Goal: Task Accomplishment & Management: Manage account settings

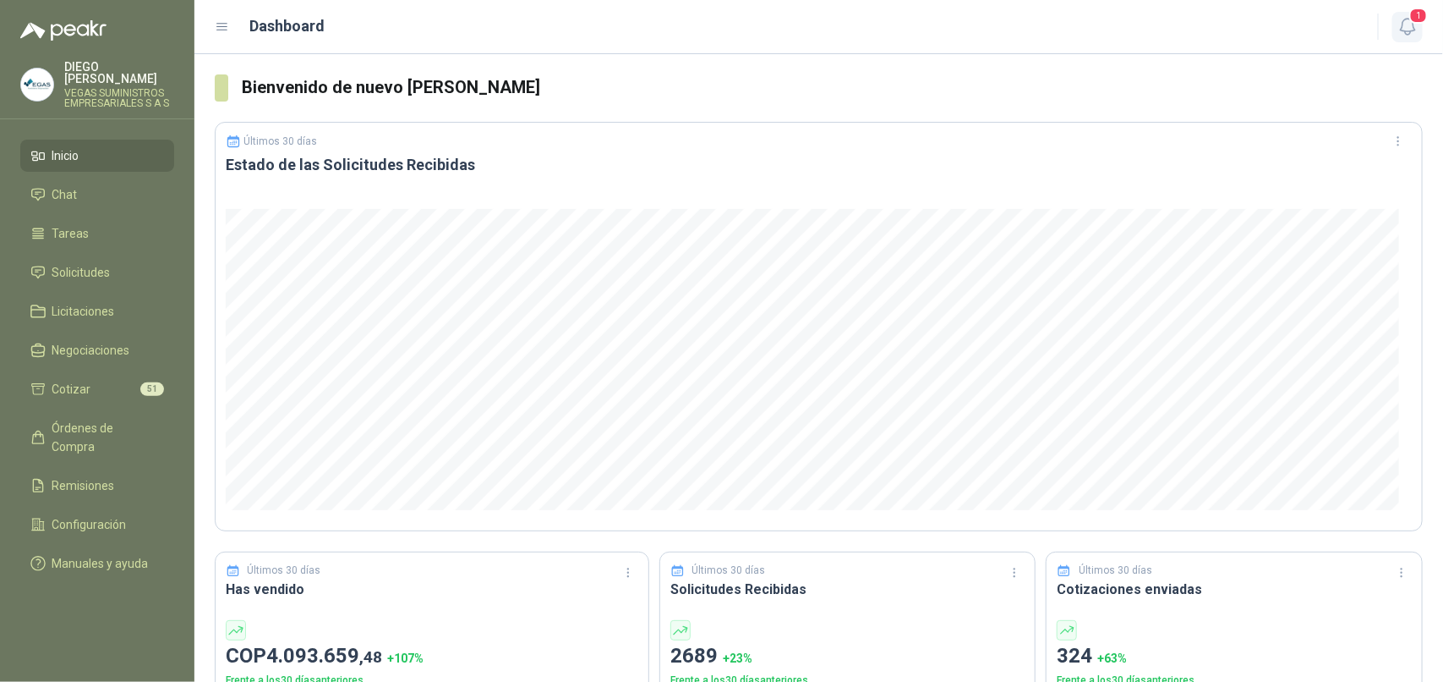
click at [1402, 25] on icon "button" at bounding box center [1407, 27] width 14 height 16
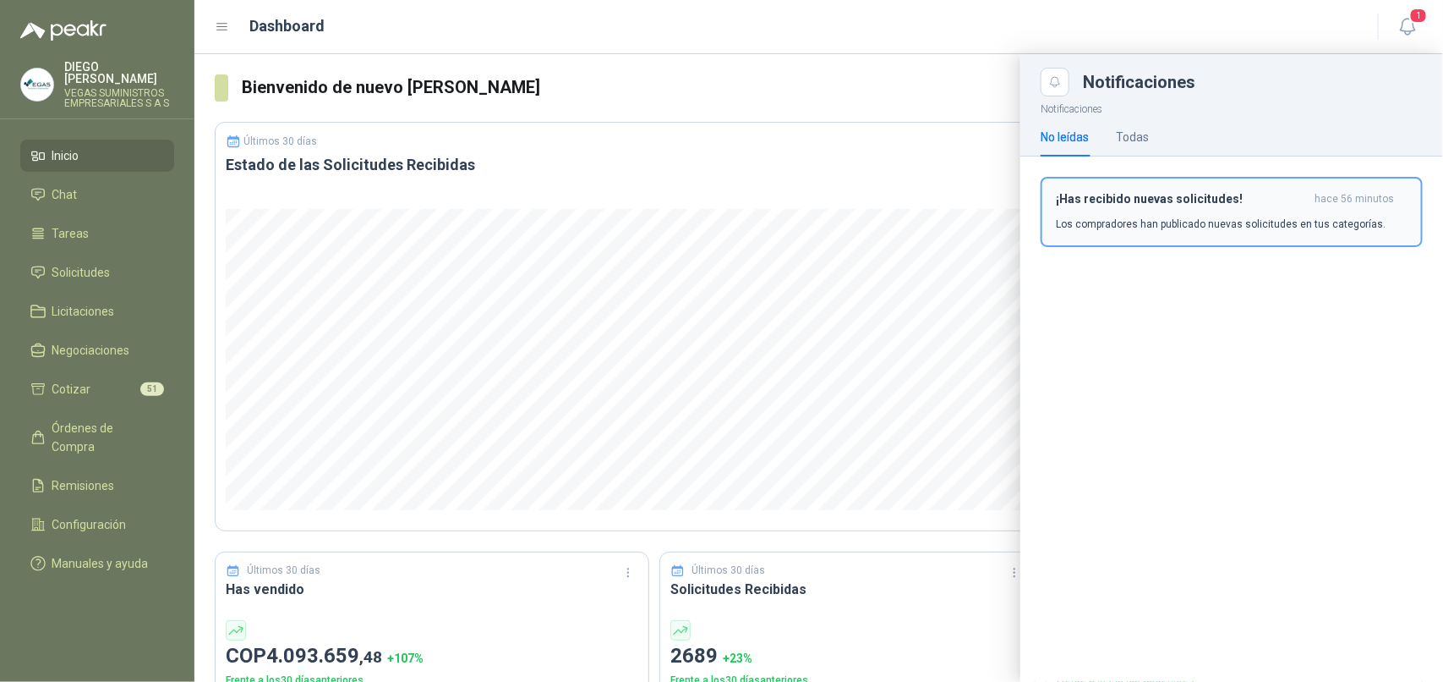
click at [1114, 204] on h3 "¡Has recibido nuevas solicitudes!" at bounding box center [1182, 199] width 252 height 14
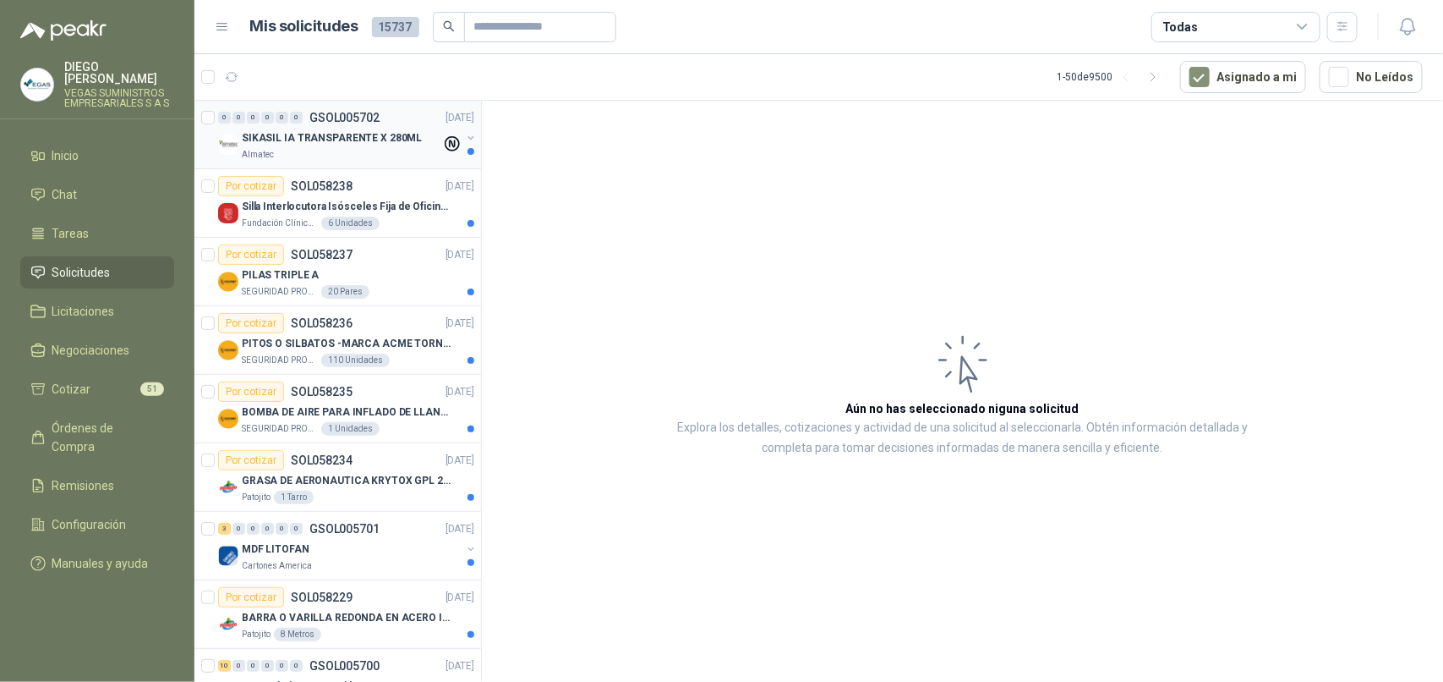
click at [289, 157] on div "Almatec" at bounding box center [342, 155] width 200 height 14
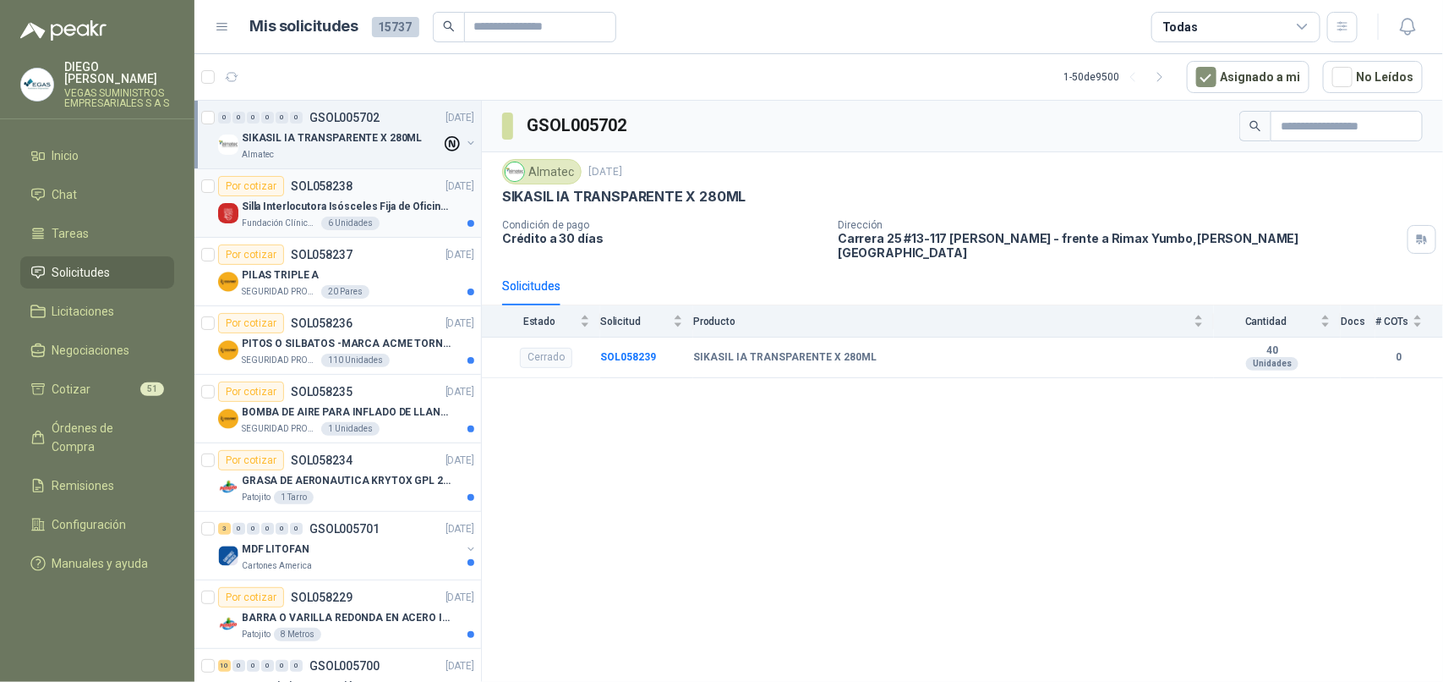
click at [275, 227] on p "Fundación Clínica Shaio" at bounding box center [280, 223] width 76 height 14
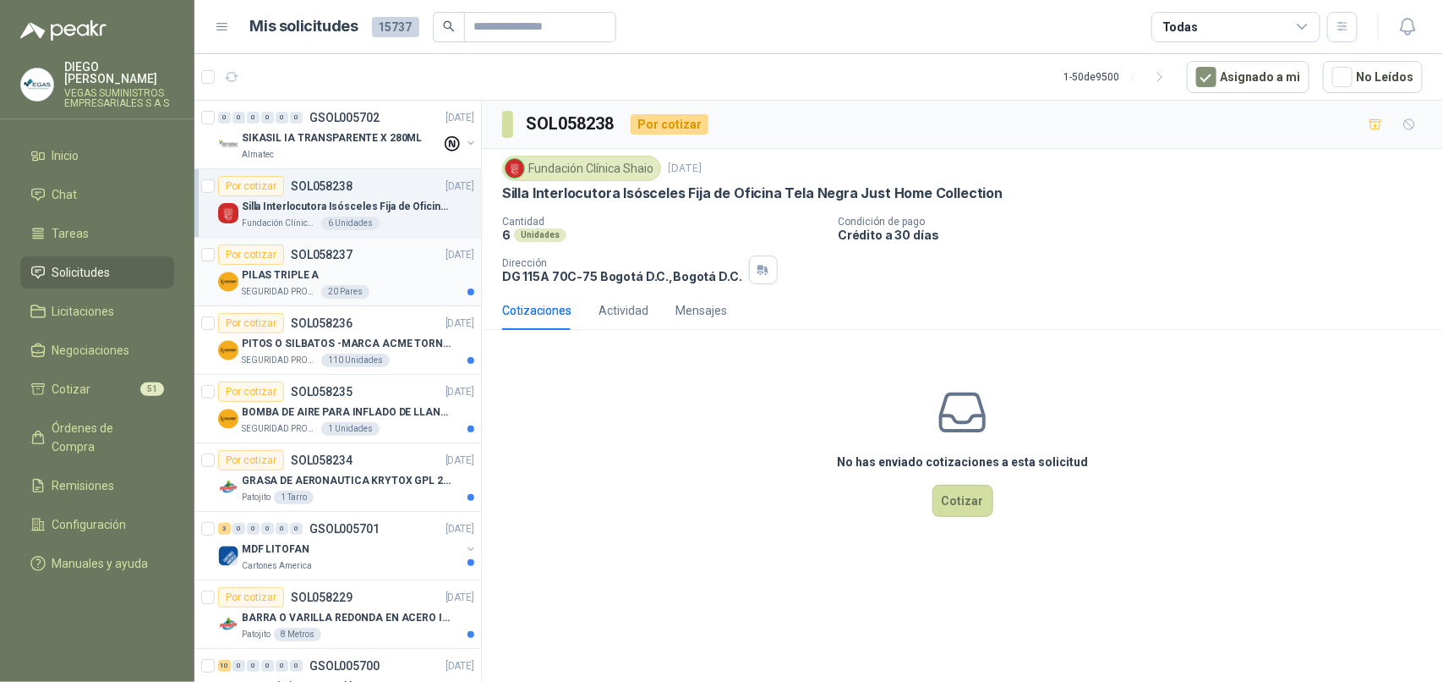
click at [279, 280] on p "PILAS TRIPLE A" at bounding box center [280, 275] width 77 height 16
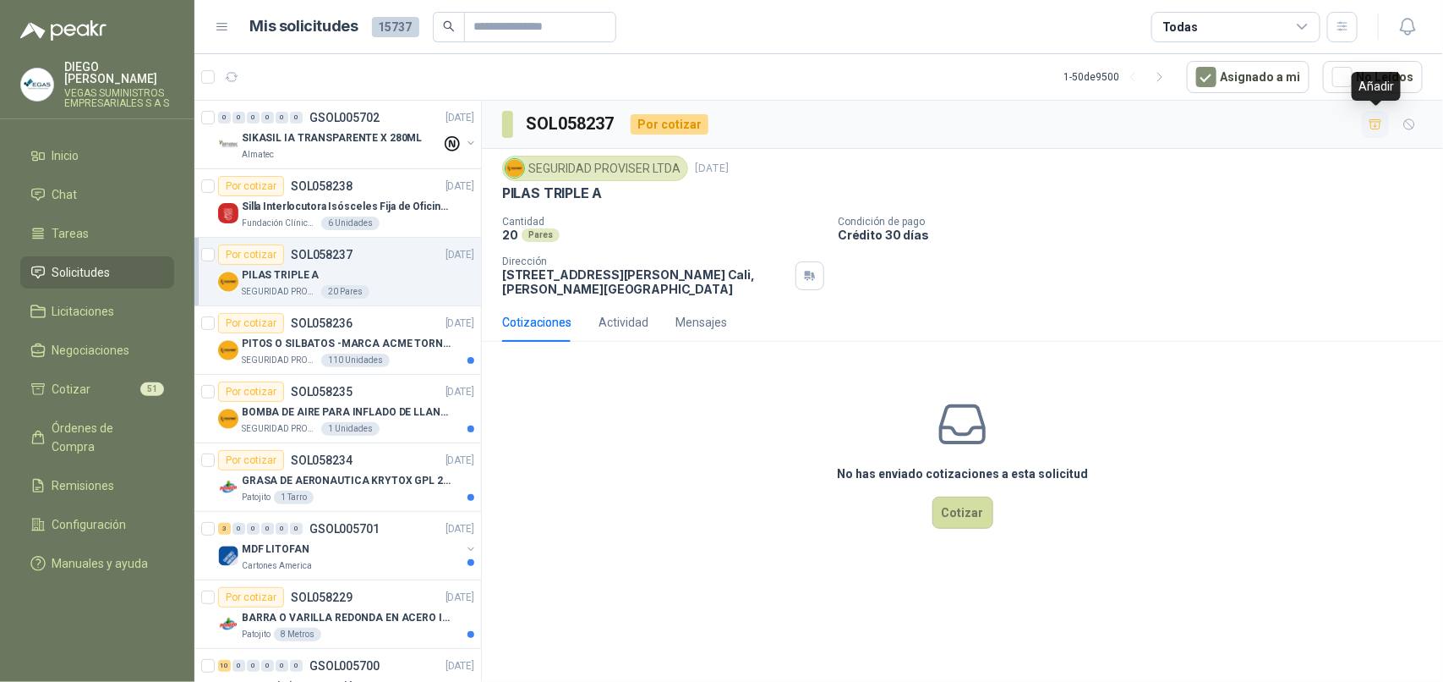
click at [1376, 125] on icon "button" at bounding box center [1376, 123] width 12 height 9
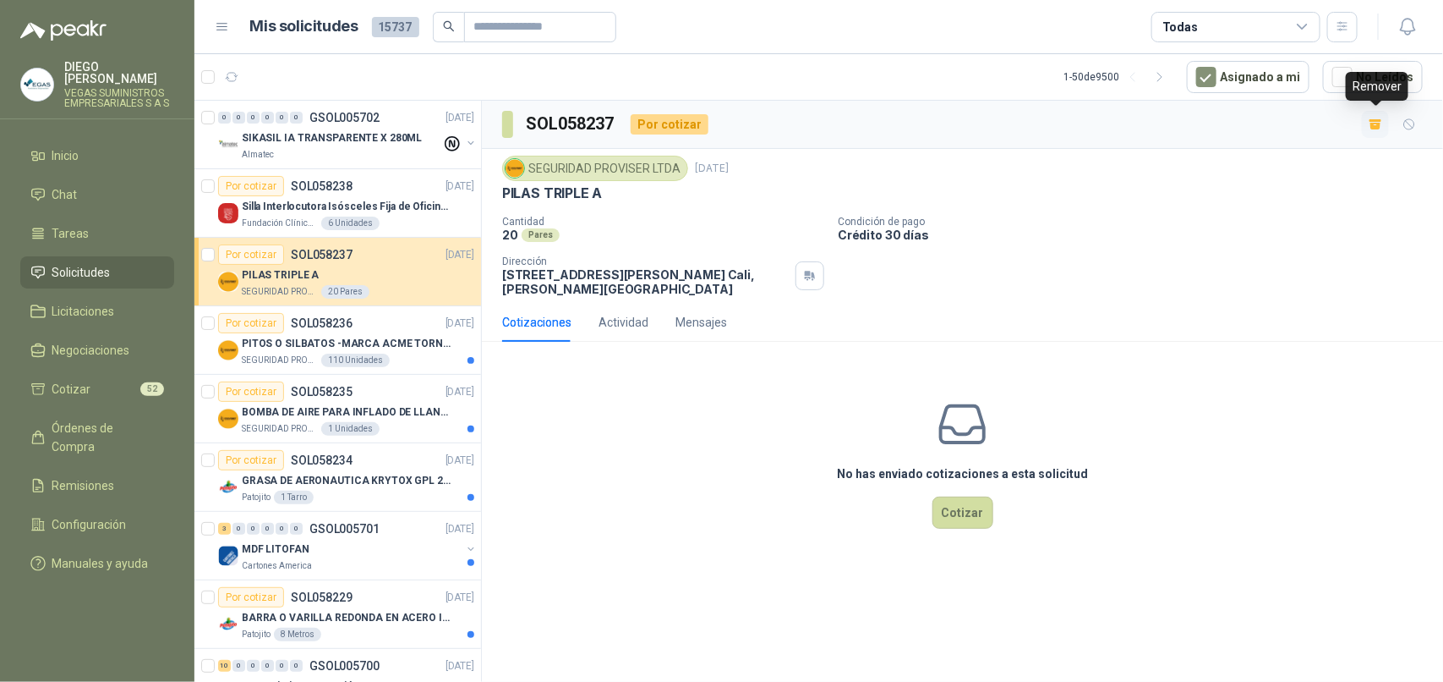
click at [1372, 124] on icon "button" at bounding box center [1376, 126] width 10 height 7
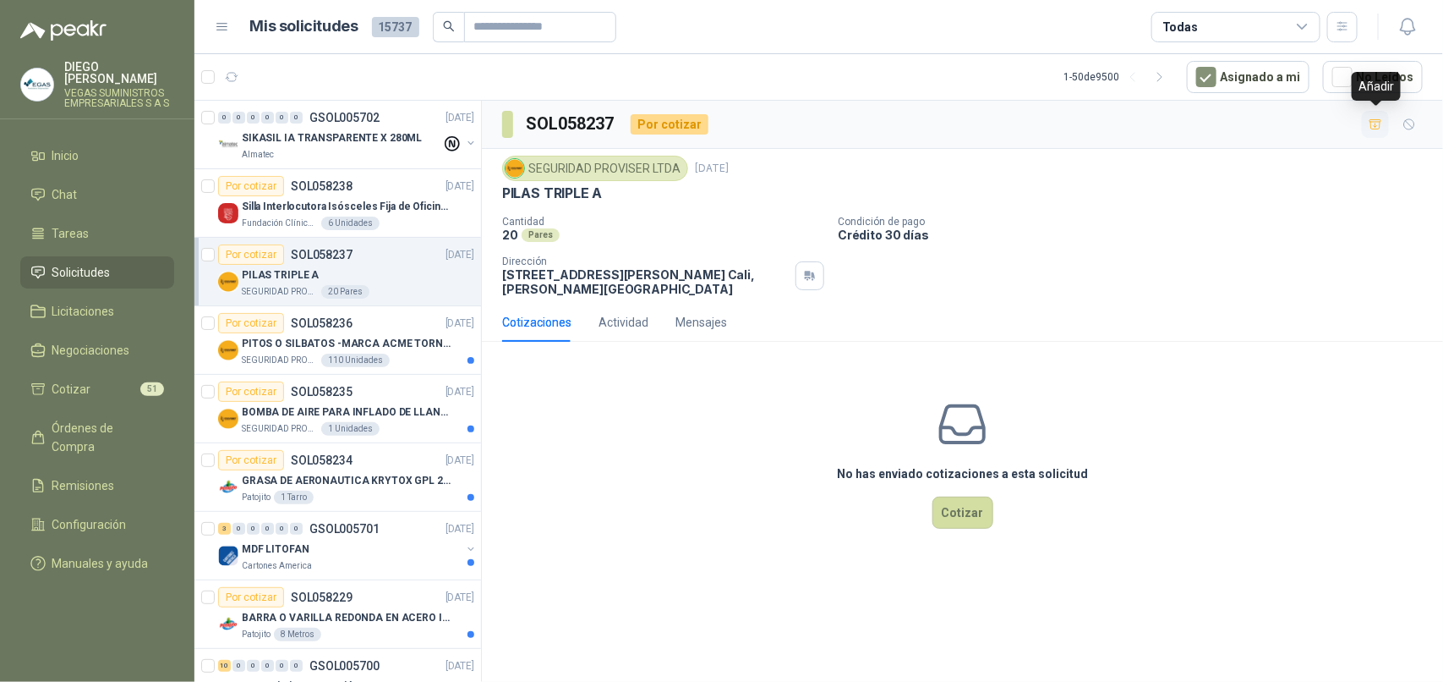
click at [1371, 124] on icon "button" at bounding box center [1376, 125] width 14 height 14
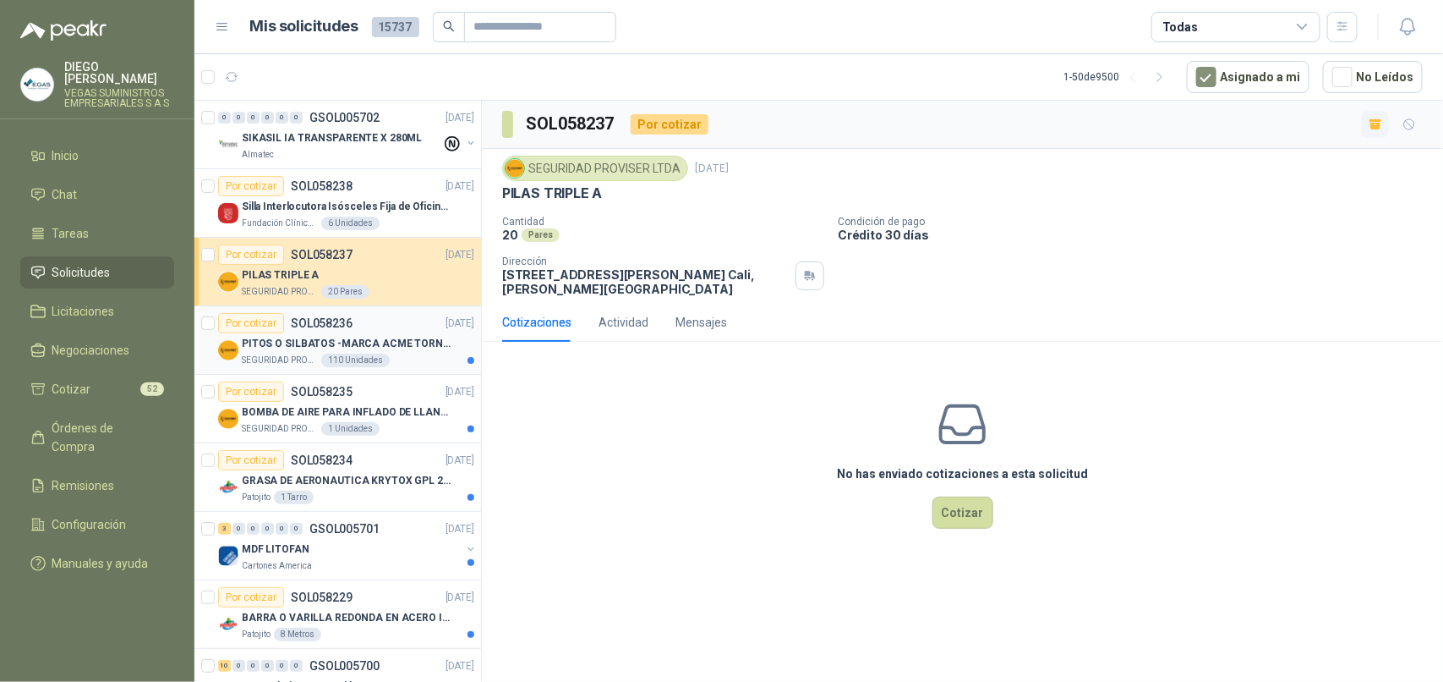
click at [276, 348] on p "PITOS O SILBATOS -MARCA ACME TORNADO 635" at bounding box center [347, 344] width 211 height 16
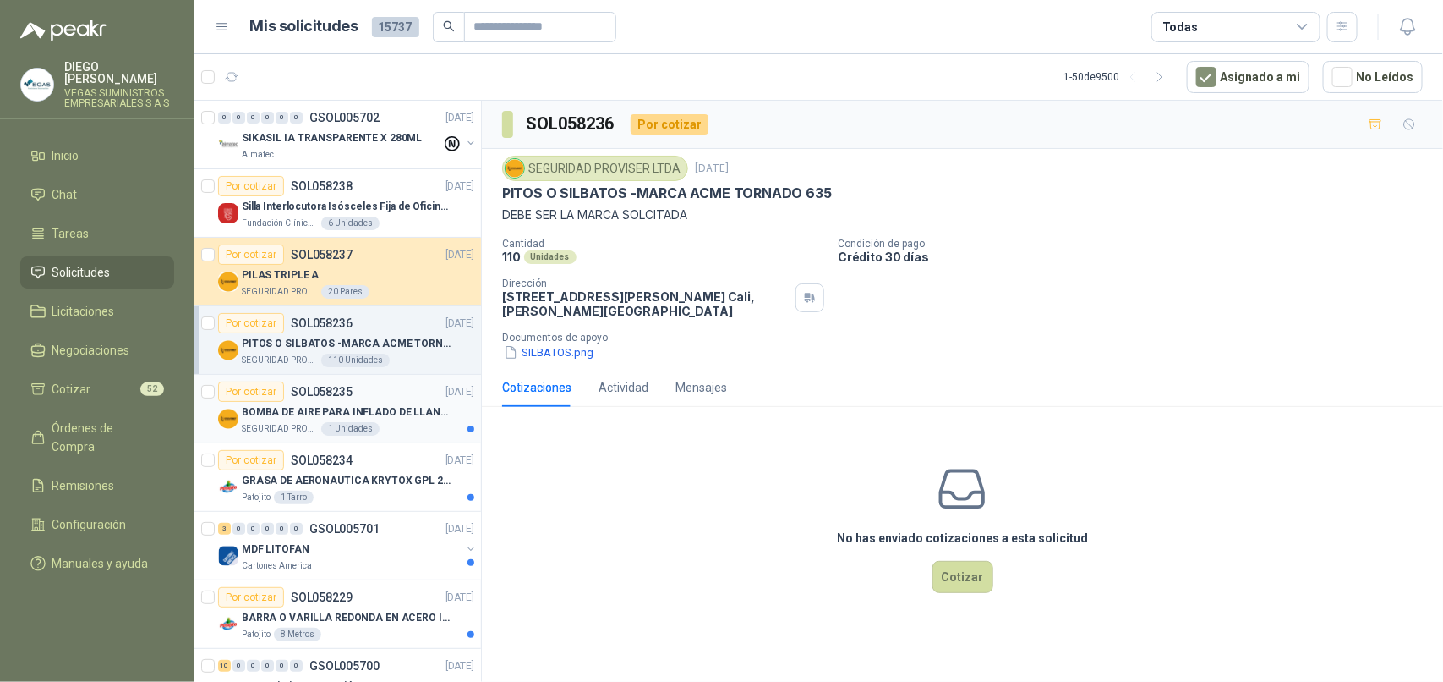
click at [281, 415] on p "BOMBA DE AIRE PARA INFLADO DE LLANTAS DE BICICLETA" at bounding box center [347, 412] width 211 height 16
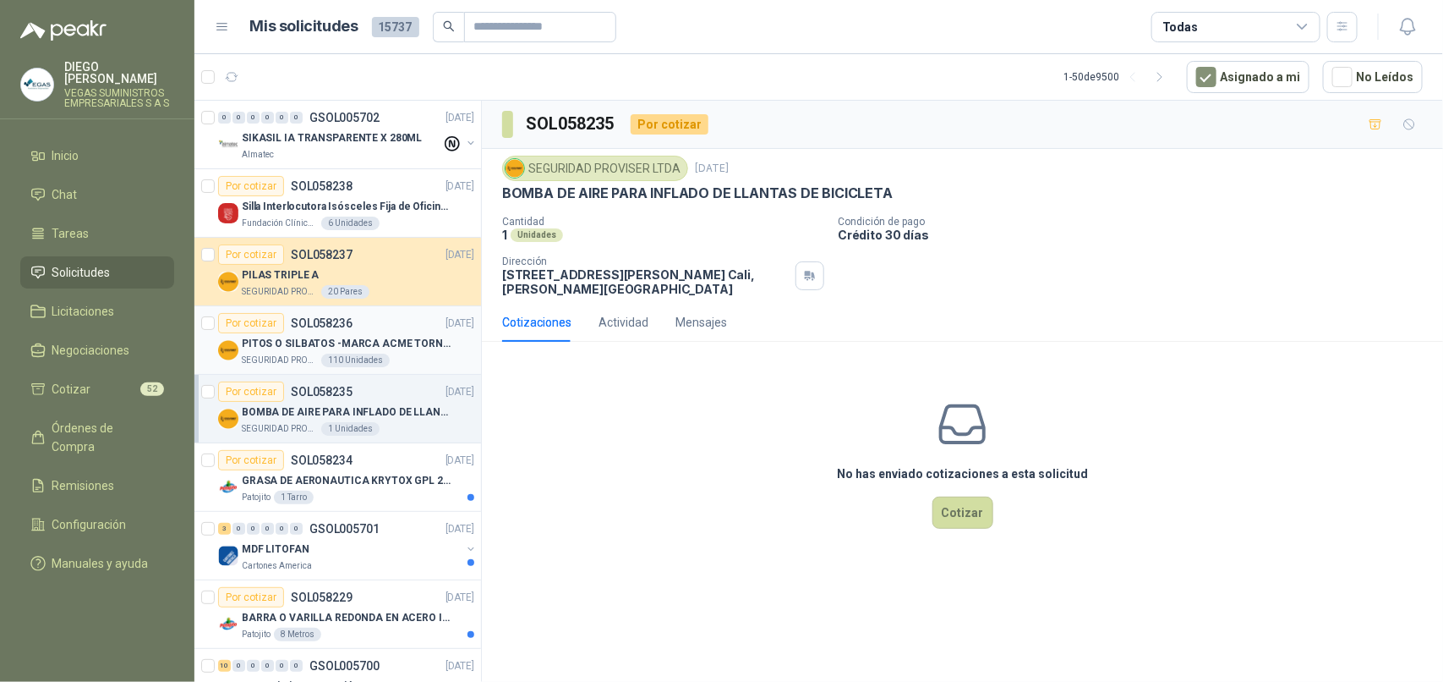
click at [297, 342] on p "PITOS O SILBATOS -MARCA ACME TORNADO 635" at bounding box center [347, 344] width 211 height 16
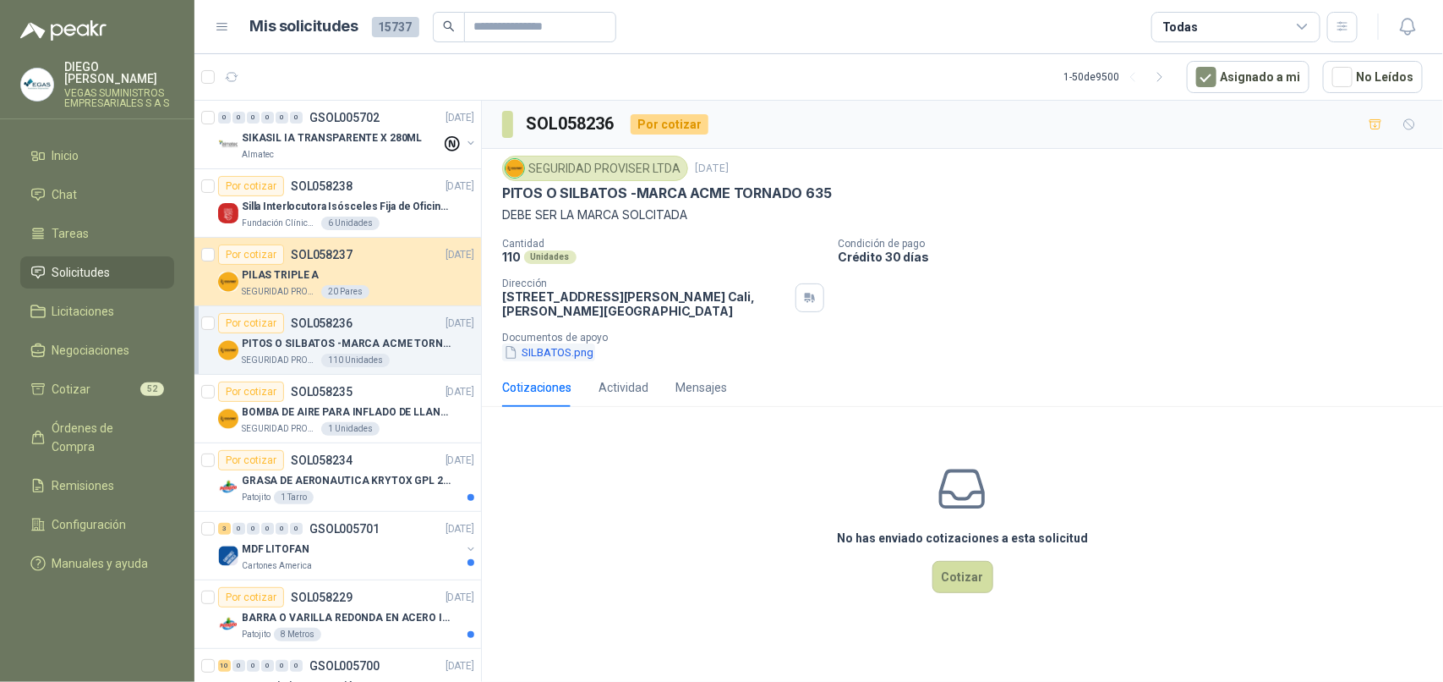
click at [552, 353] on button "SILBATOS.png" at bounding box center [548, 352] width 93 height 18
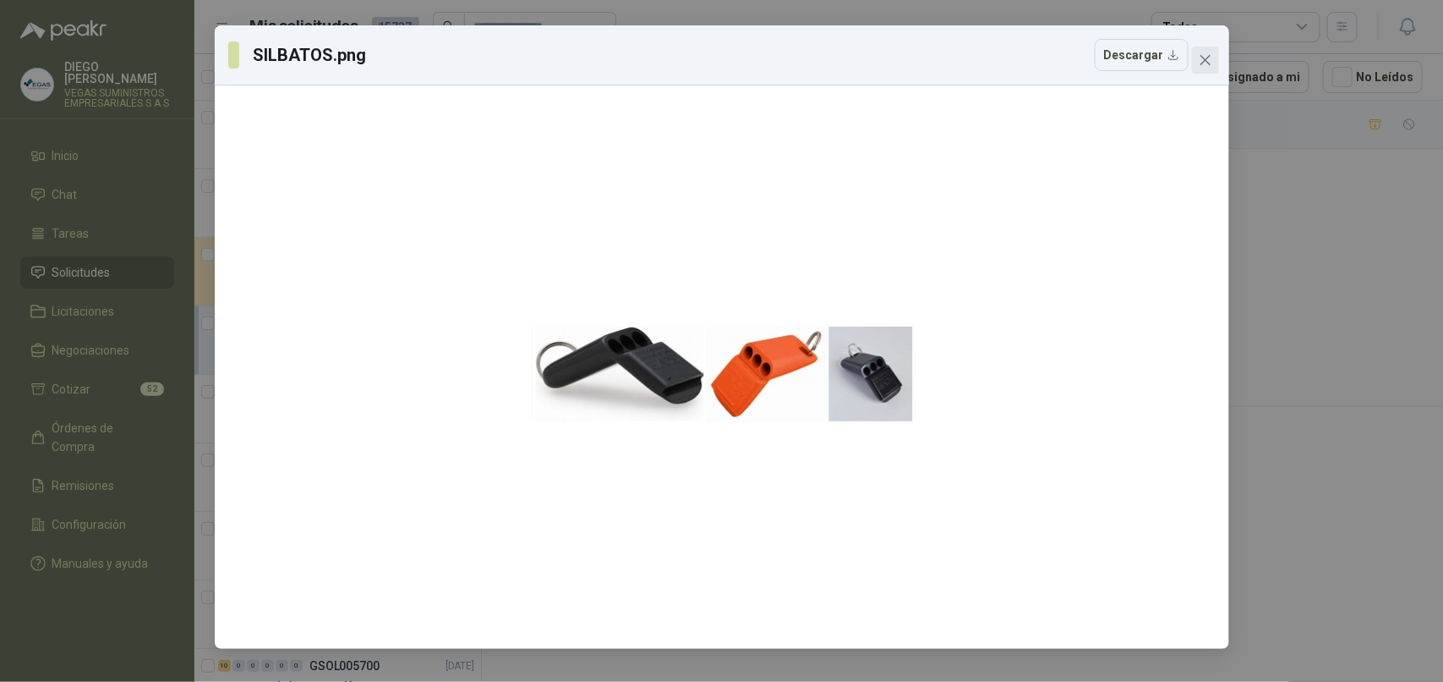
click at [1201, 49] on button "Close" at bounding box center [1205, 60] width 27 height 27
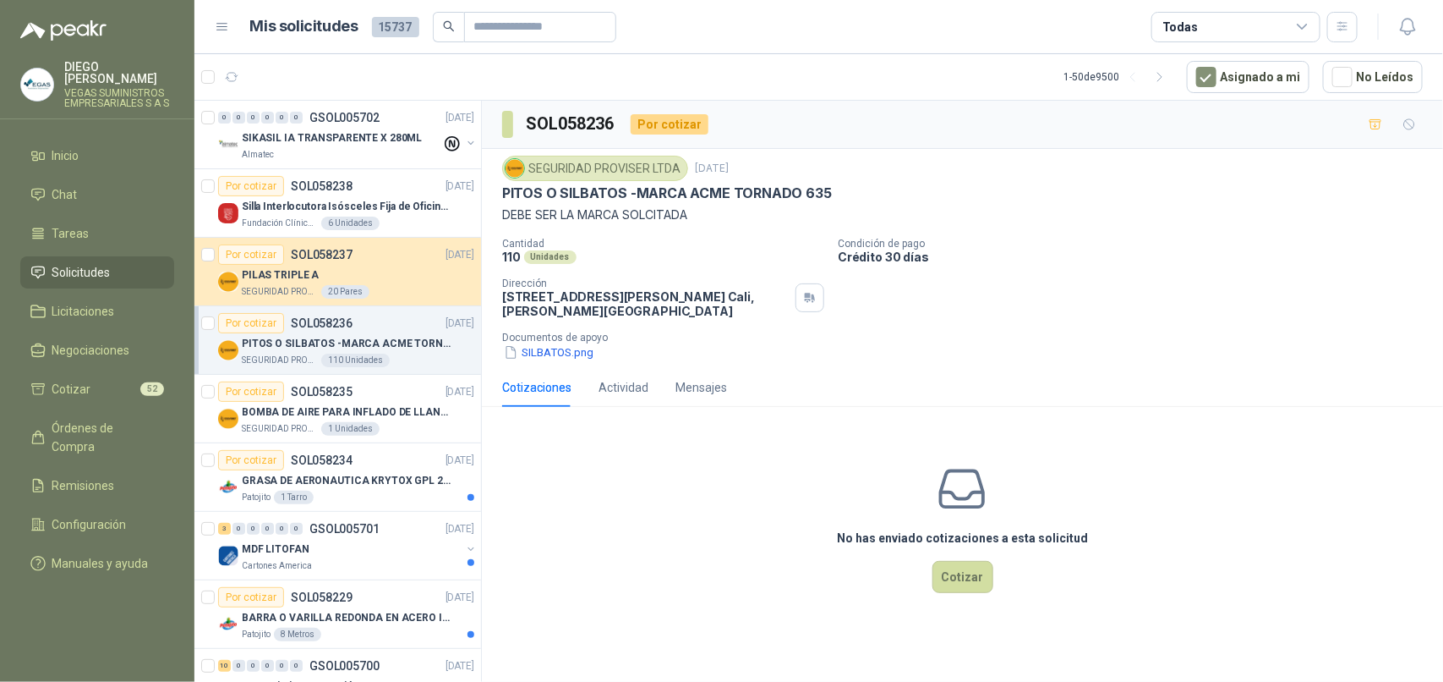
click at [358, 337] on p "PITOS O SILBATOS -MARCA ACME TORNADO 635" at bounding box center [347, 344] width 211 height 16
click at [1374, 128] on icon "button" at bounding box center [1376, 125] width 14 height 14
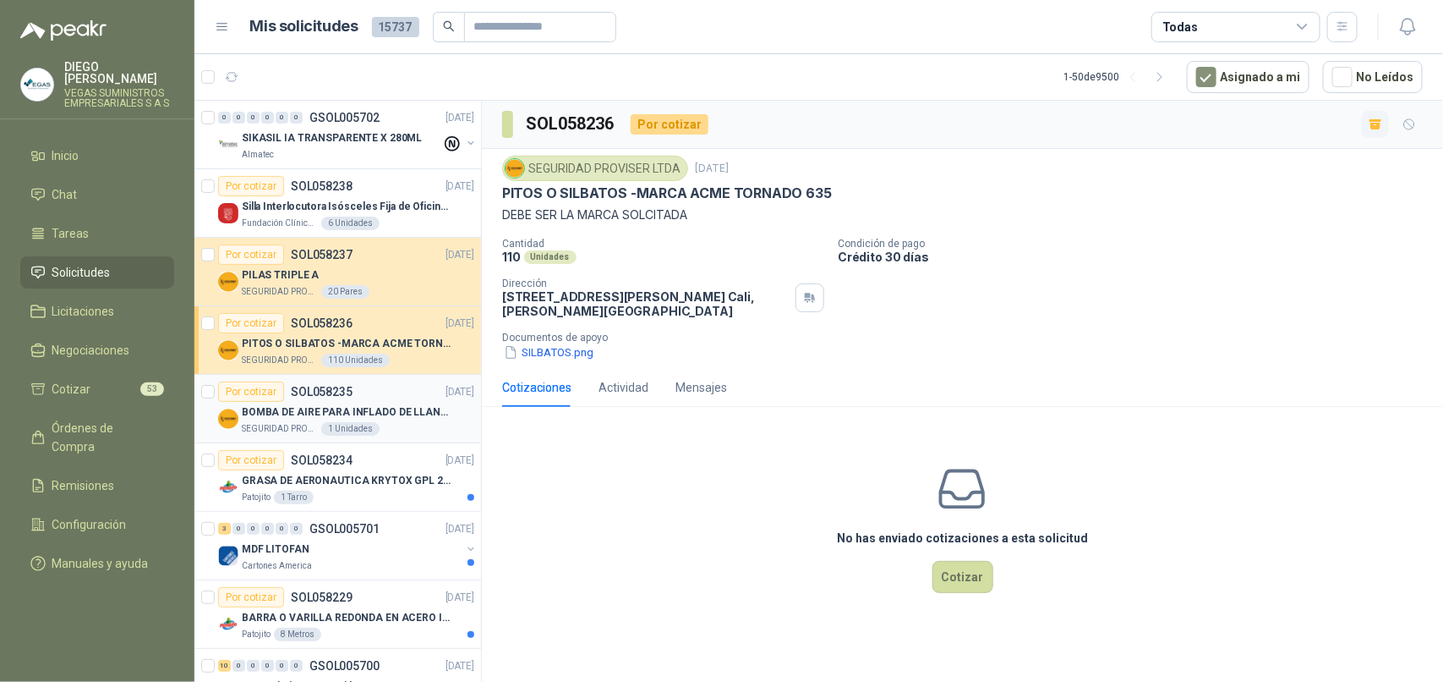
click at [264, 423] on p "SEGURIDAD PROVISER LTDA" at bounding box center [280, 429] width 76 height 14
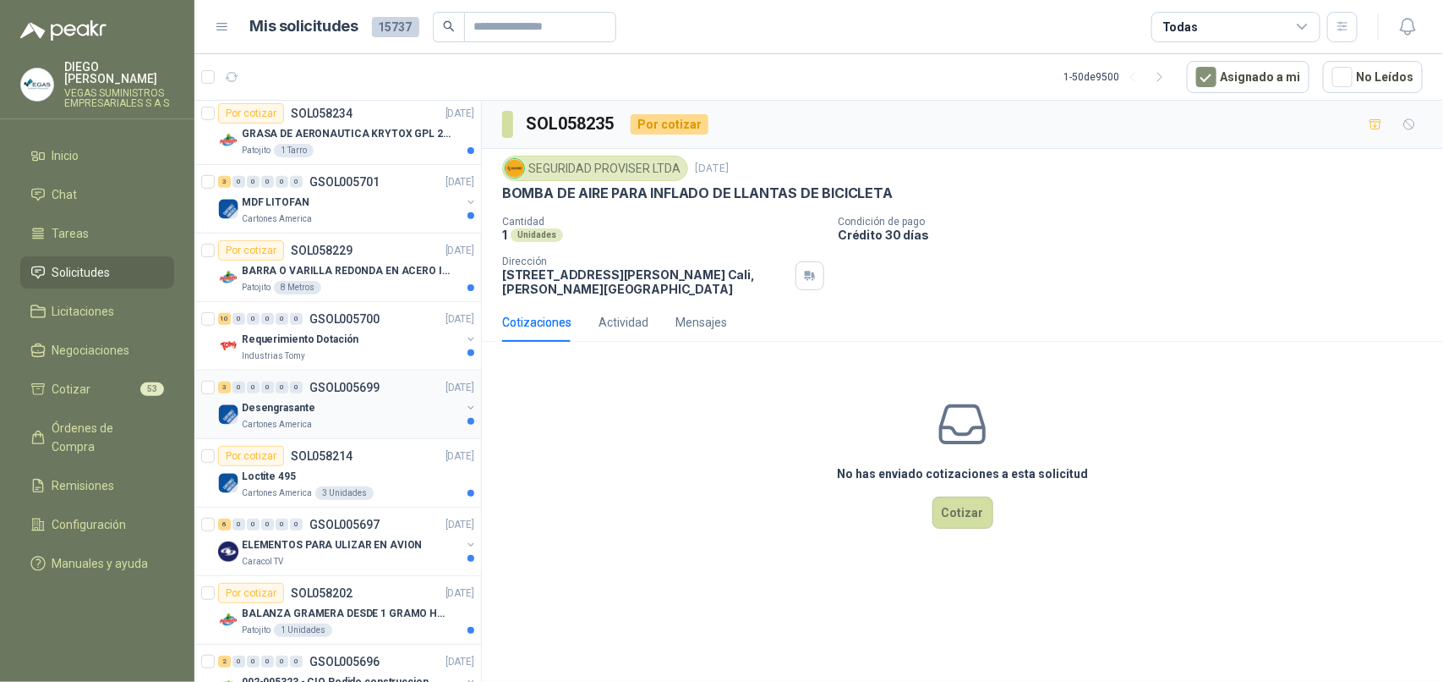
scroll to position [528, 0]
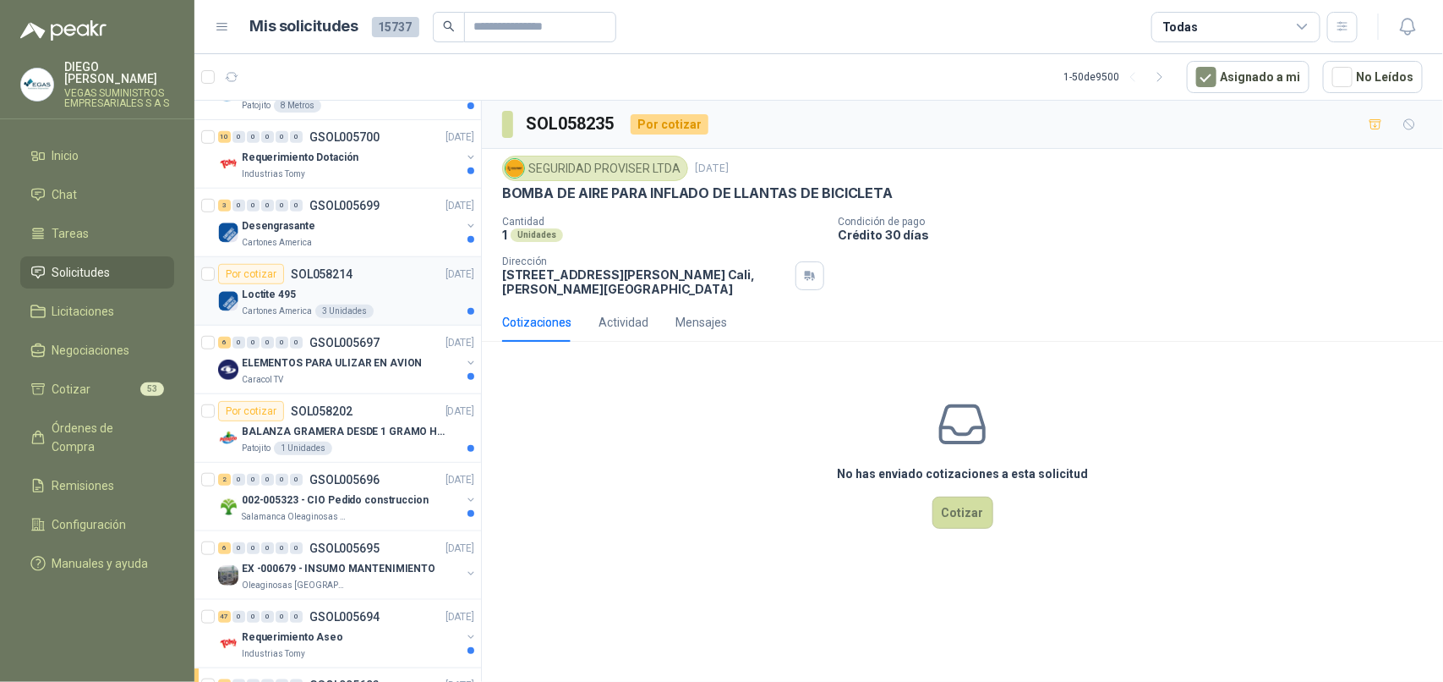
click at [287, 306] on p "Cartones America" at bounding box center [277, 311] width 70 height 14
